Goal: Task Accomplishment & Management: Use online tool/utility

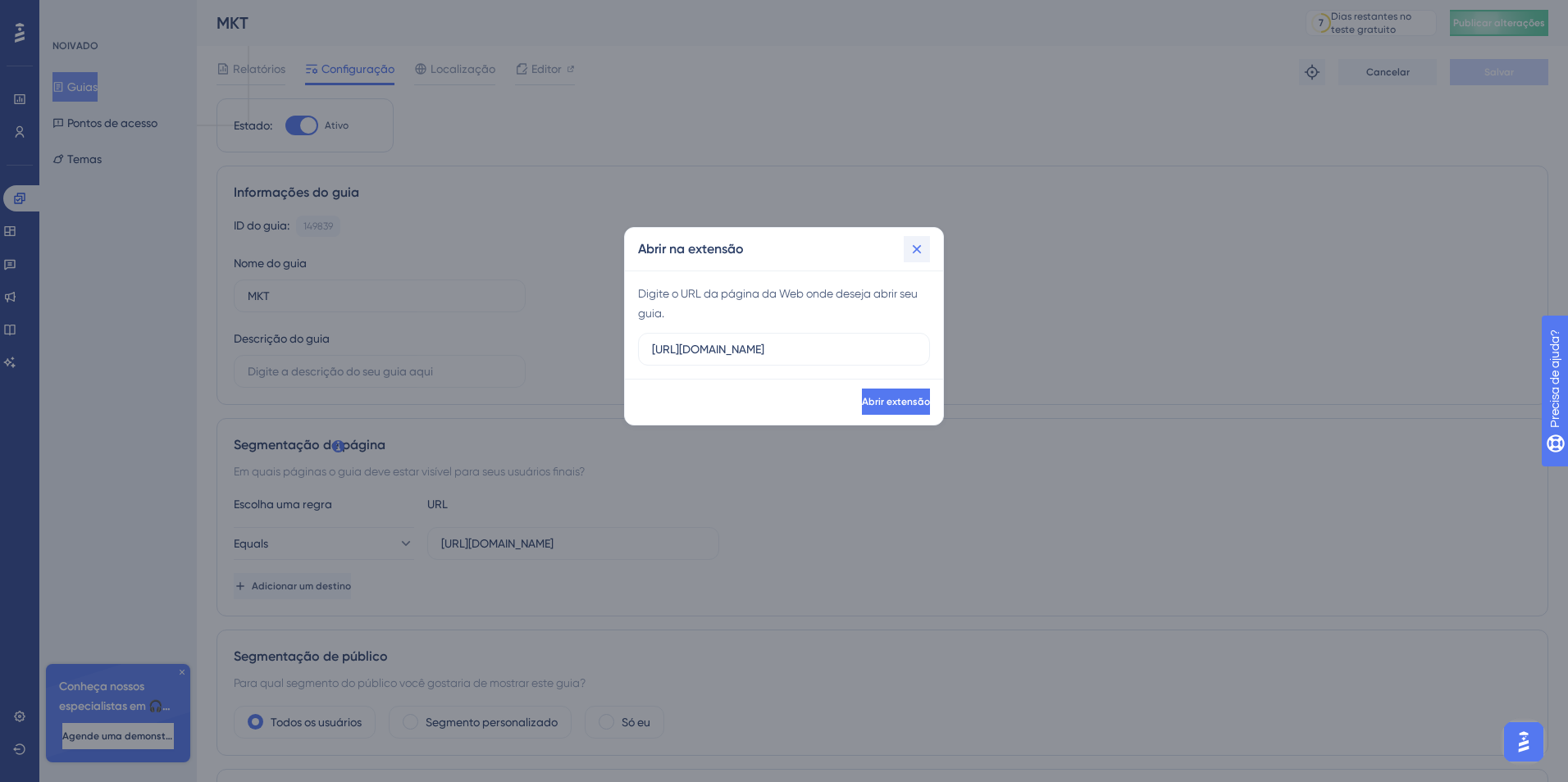
click at [914, 254] on icon at bounding box center [916, 249] width 16 height 16
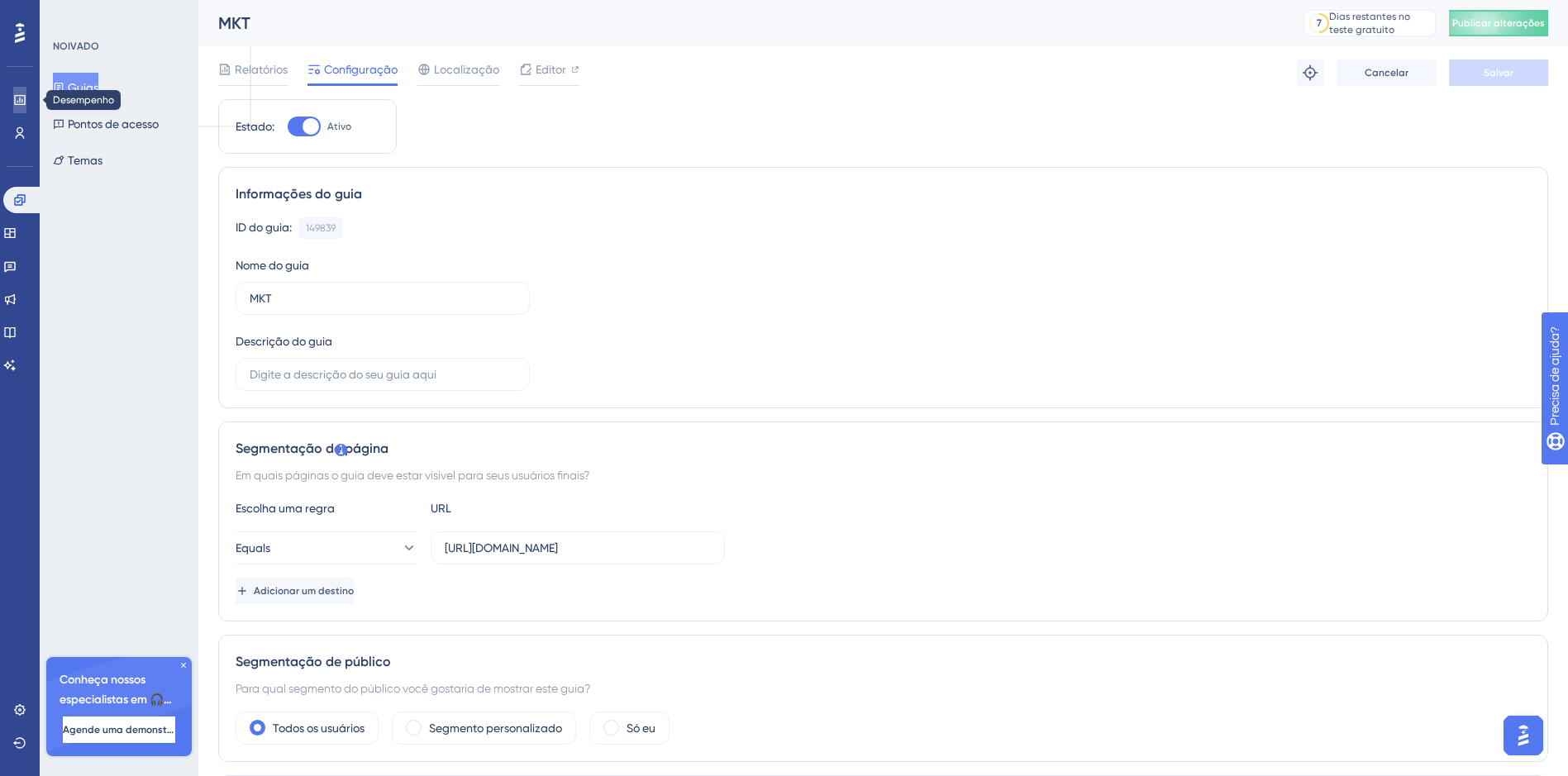
drag, startPoint x: 15, startPoint y: 87, endPoint x: 22, endPoint y: 96, distance: 11.4
click at [15, 88] on link at bounding box center [19, 100] width 13 height 27
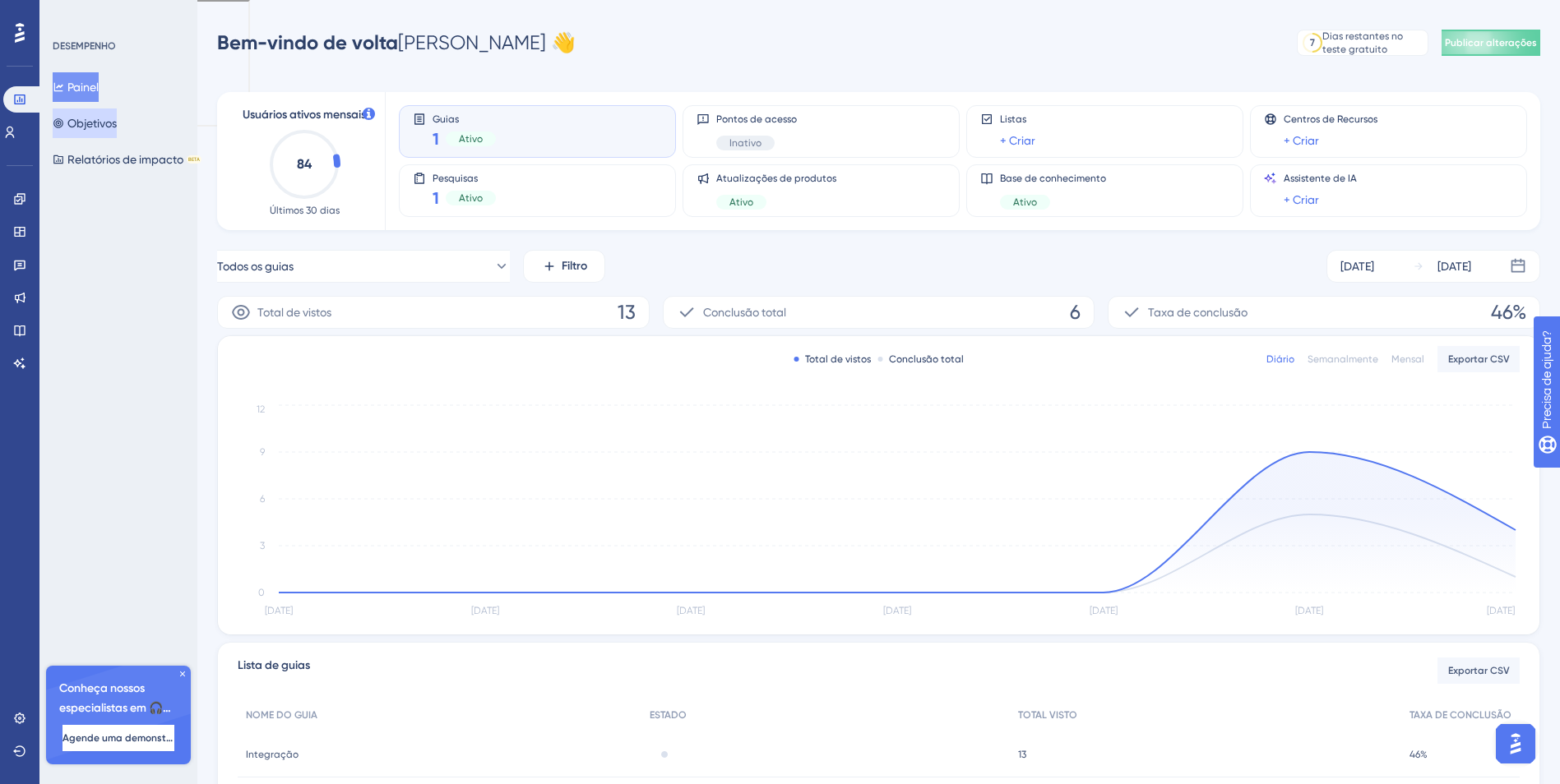
click at [88, 113] on button "Objetivos" at bounding box center [85, 123] width 64 height 30
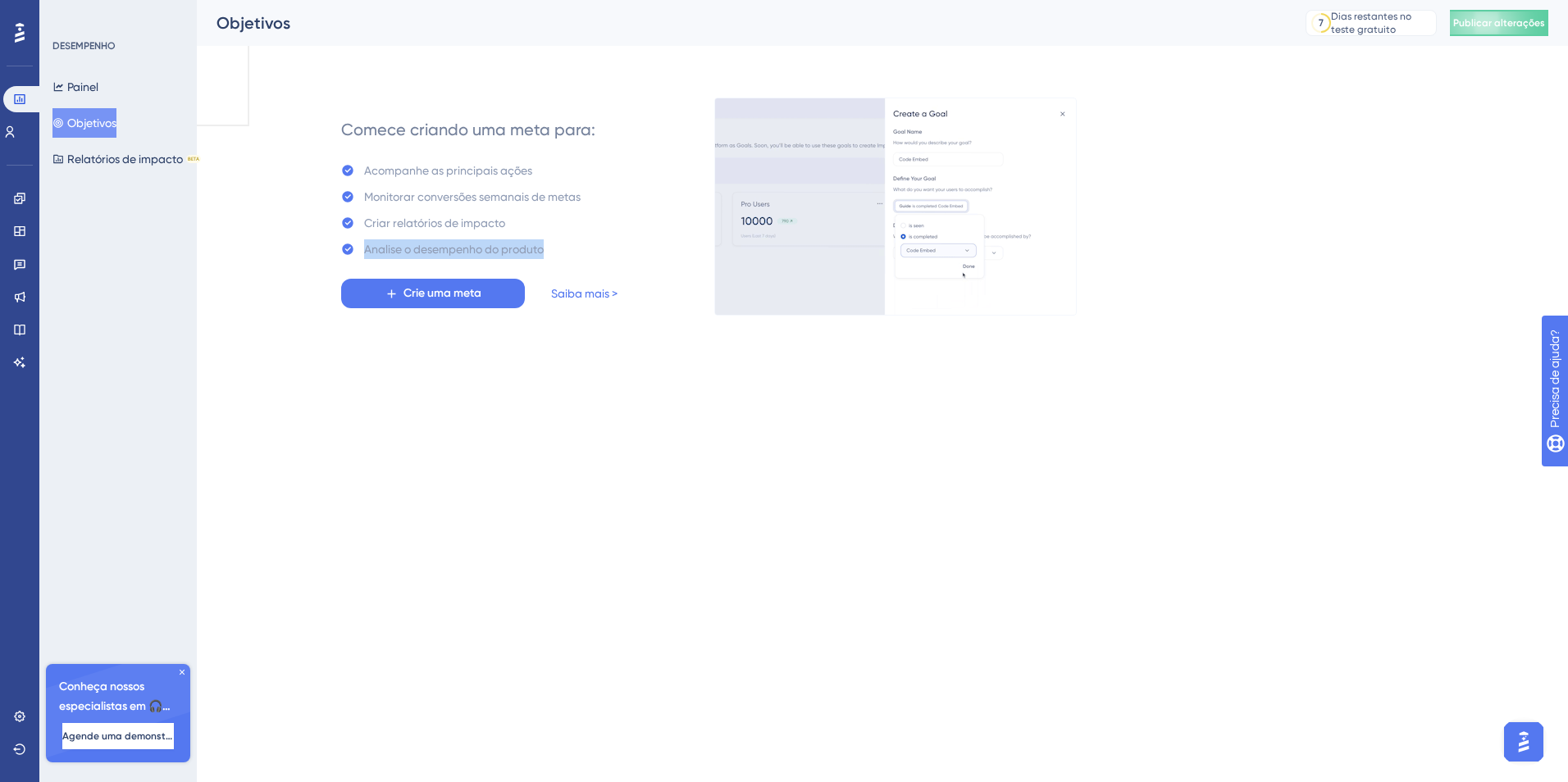
drag, startPoint x: 545, startPoint y: 250, endPoint x: 350, endPoint y: 250, distance: 195.0
click at [350, 250] on div "Analise o desempenho do produto" at bounding box center [460, 249] width 239 height 20
copy div "Analise o desempenho do produto"
click at [496, 296] on button "Crie uma meta" at bounding box center [433, 293] width 184 height 30
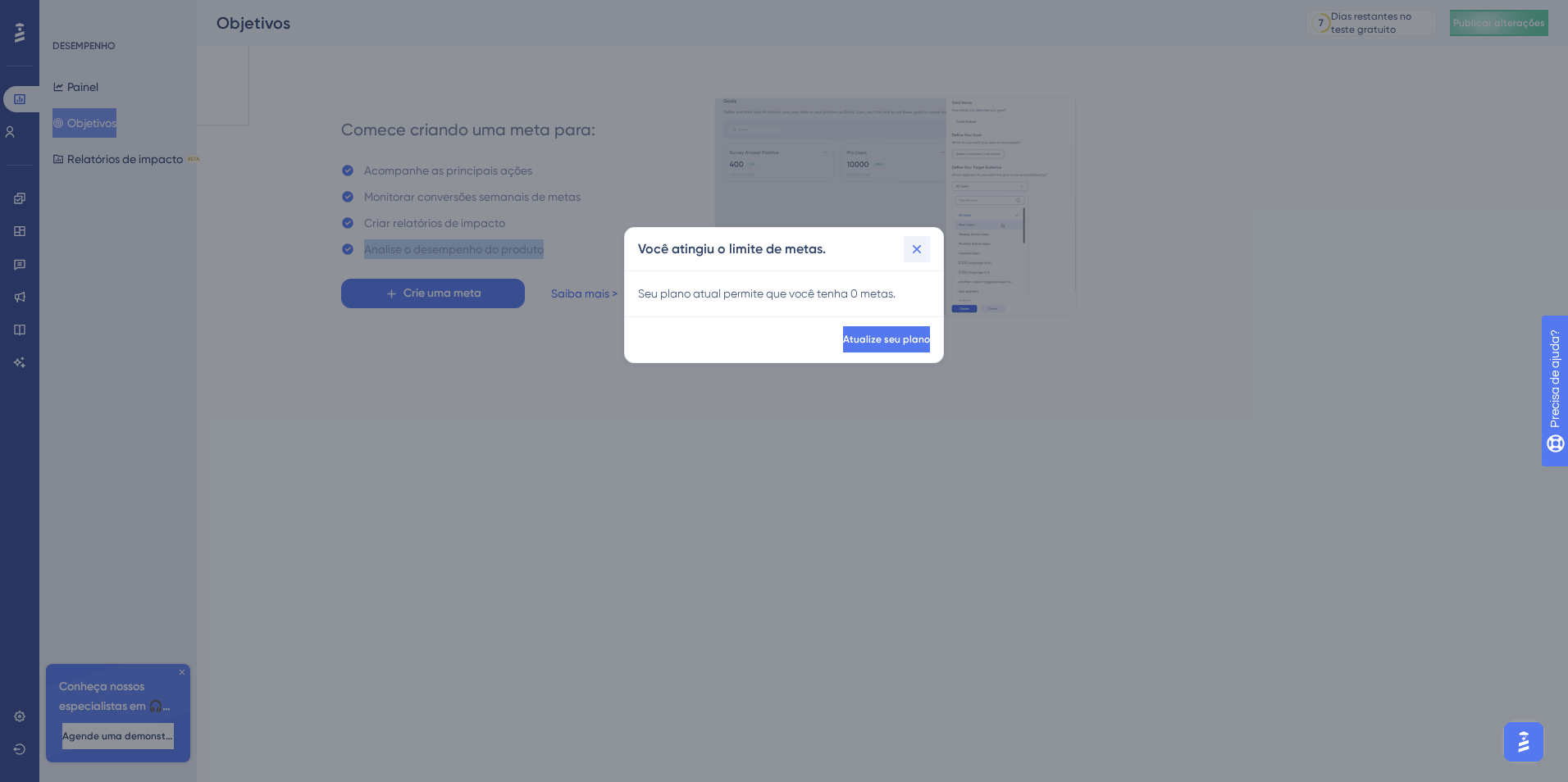
click at [919, 247] on icon at bounding box center [917, 250] width 9 height 9
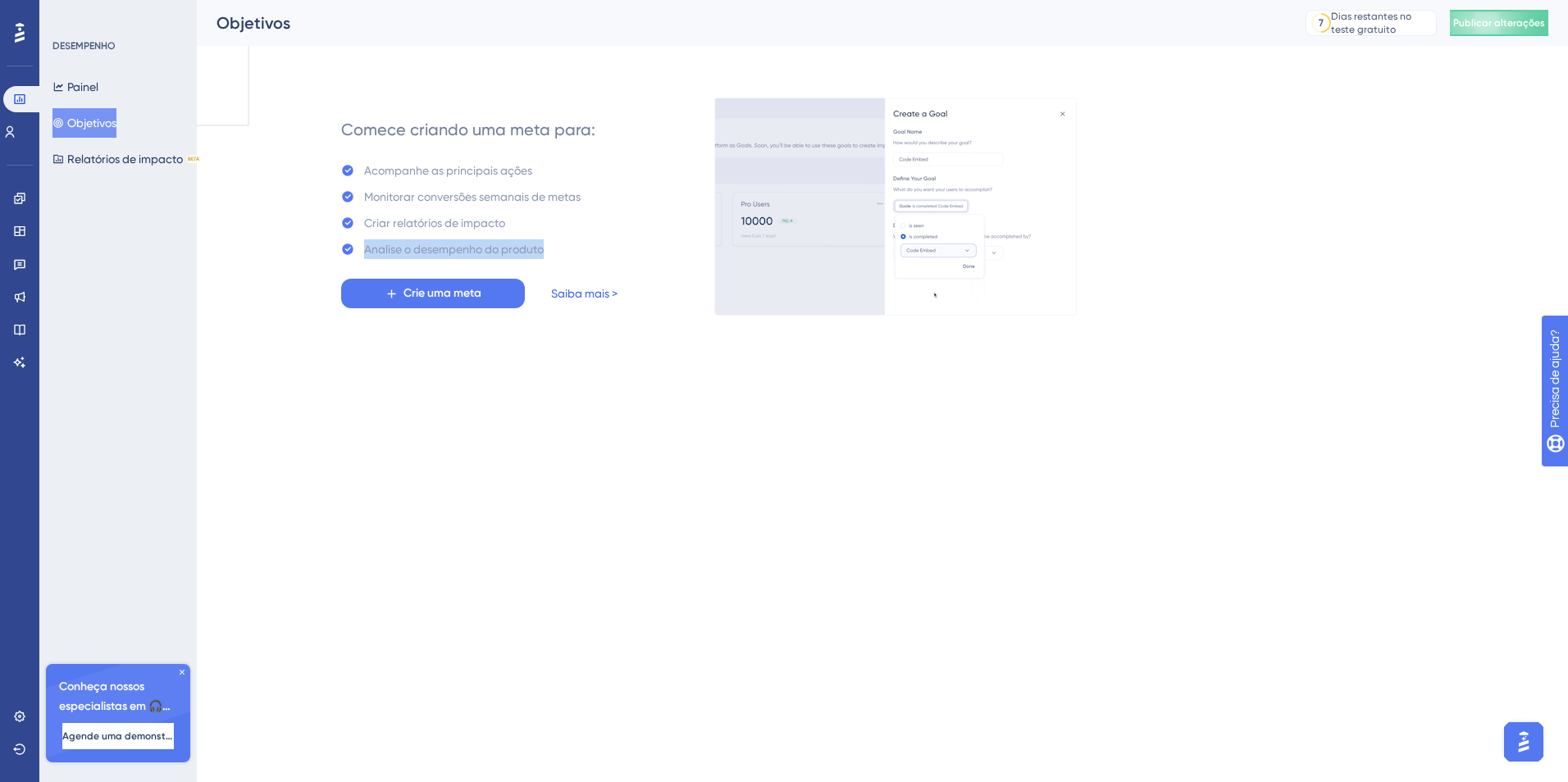
click at [570, 290] on link "Saiba mais >" at bounding box center [585, 293] width 66 height 20
